Goal: Obtain resource: Obtain resource

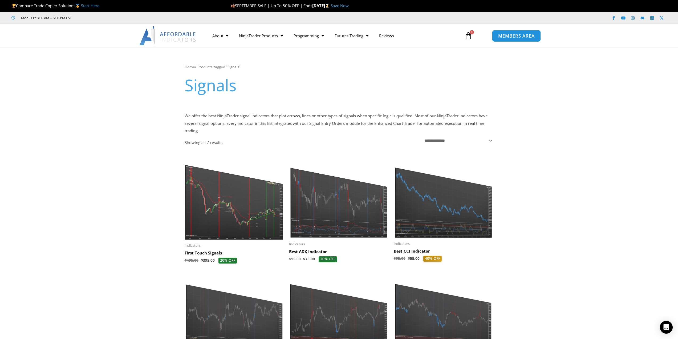
click at [521, 38] on span "MEMBERS AREA" at bounding box center [516, 36] width 37 height 5
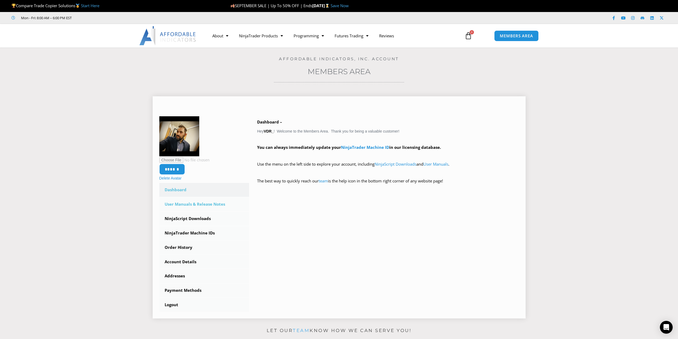
click at [209, 203] on link "User Manuals & Release Notes" at bounding box center [204, 204] width 90 height 14
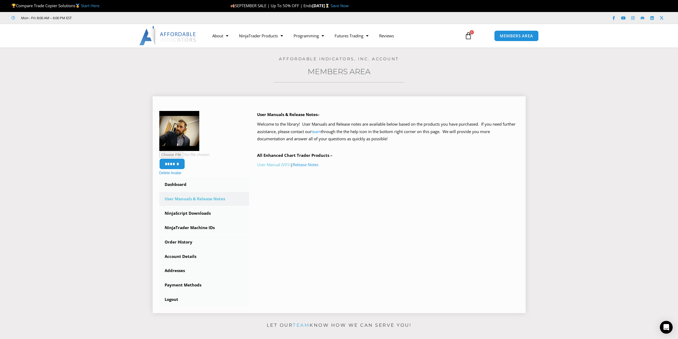
click at [273, 165] on link "User Manual (V05)" at bounding box center [274, 164] width 34 height 5
